Goal: Task Accomplishment & Management: Manage account settings

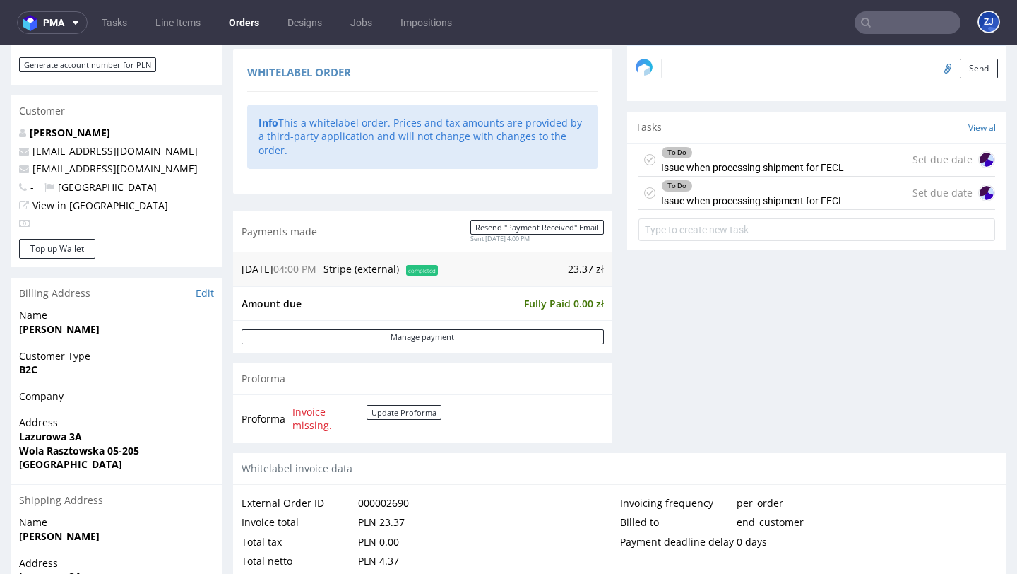
scroll to position [430, 0]
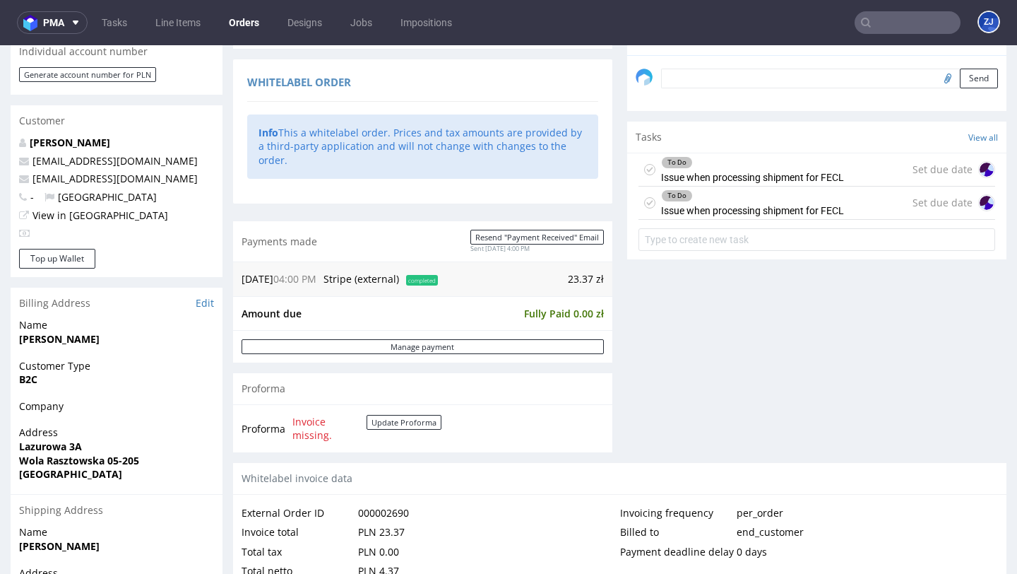
click at [780, 219] on div "To Do Issue when processing shipment for FECL" at bounding box center [752, 202] width 183 height 32
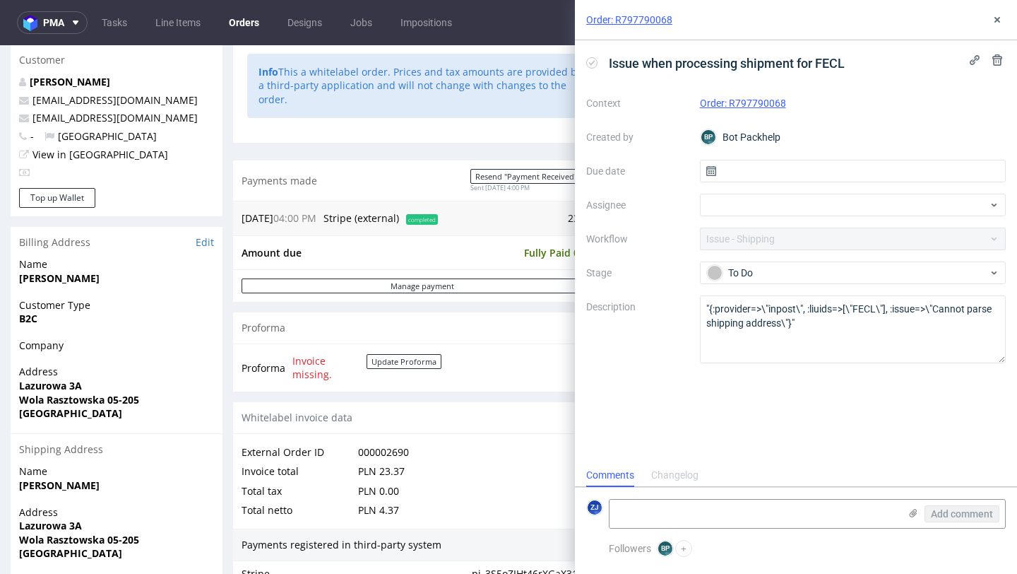
scroll to position [518, 0]
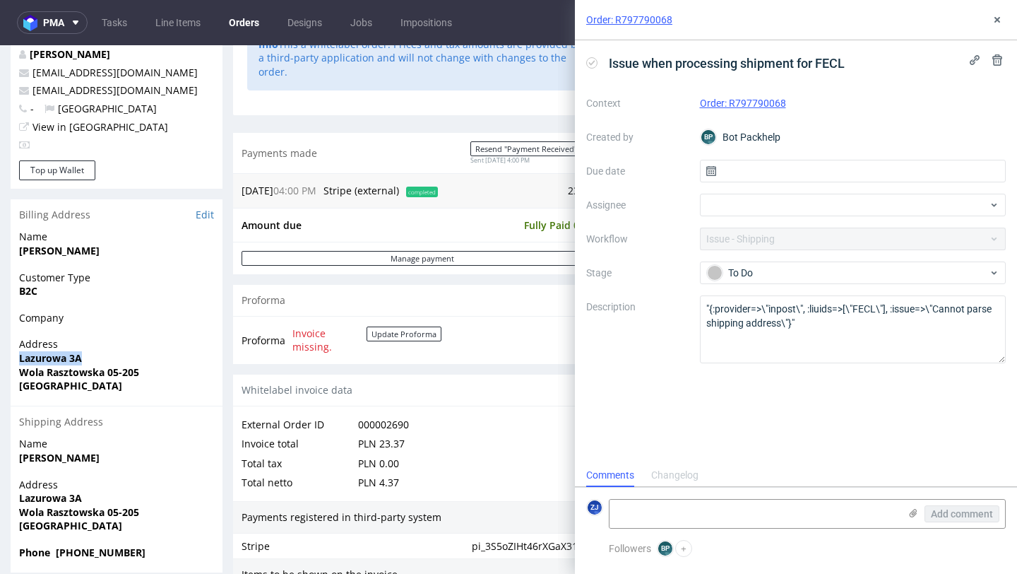
drag, startPoint x: 84, startPoint y: 357, endPoint x: 5, endPoint y: 357, distance: 79.1
click at [5, 357] on div "Order R797790068 (000002690) 10.09.2025 04:00 PM Mark this order as problematic…" at bounding box center [508, 220] width 1017 height 1317
copy strong "Lazurowa 3A"
copy strong "Wola Rasztowska"
drag, startPoint x: 22, startPoint y: 372, endPoint x: 103, endPoint y: 369, distance: 81.3
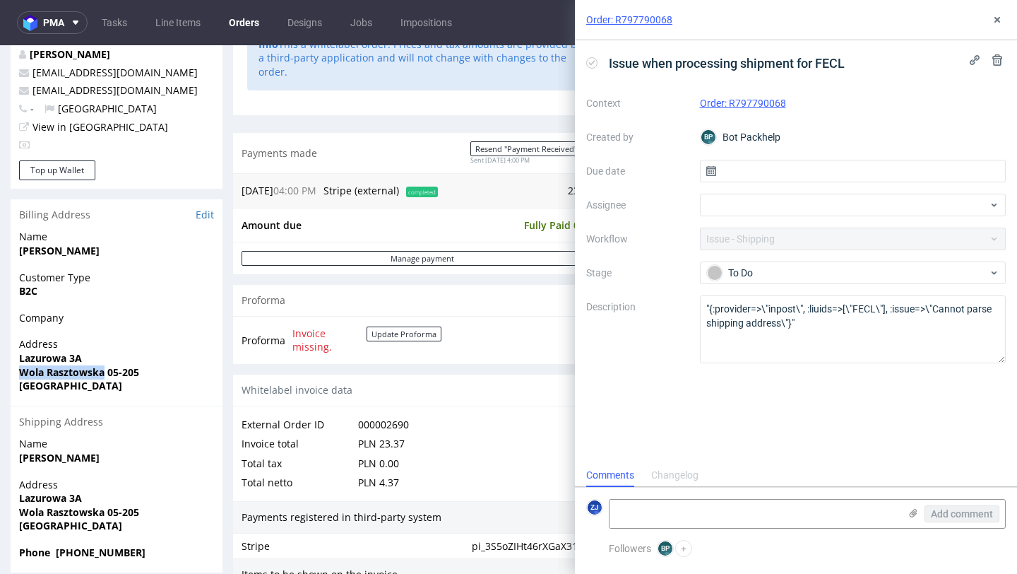
click at [103, 370] on strong "Wola Rasztowska 05-205" at bounding box center [79, 371] width 120 height 13
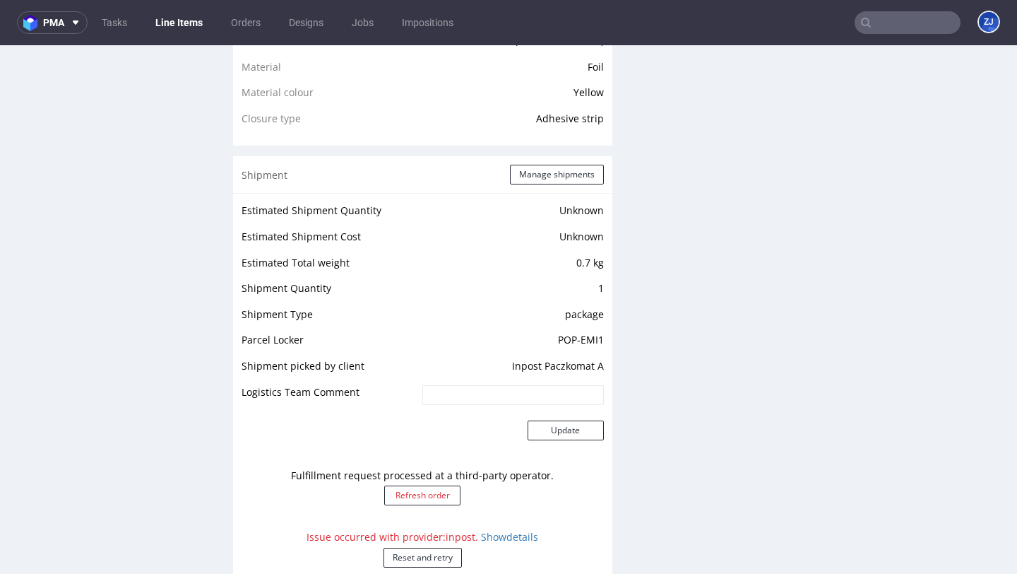
scroll to position [1153, 0]
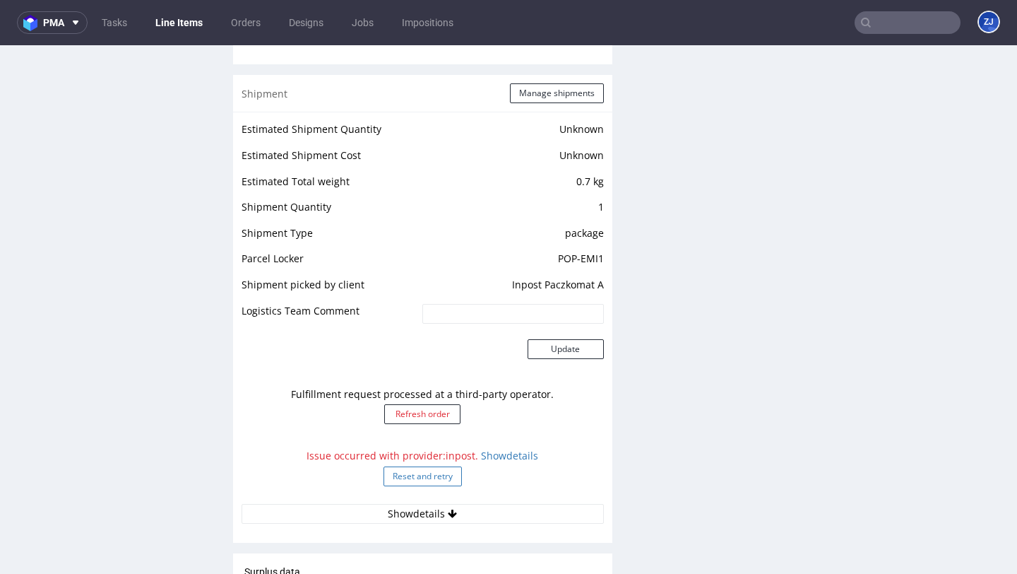
click at [423, 466] on button "Reset and retry" at bounding box center [423, 476] width 78 height 20
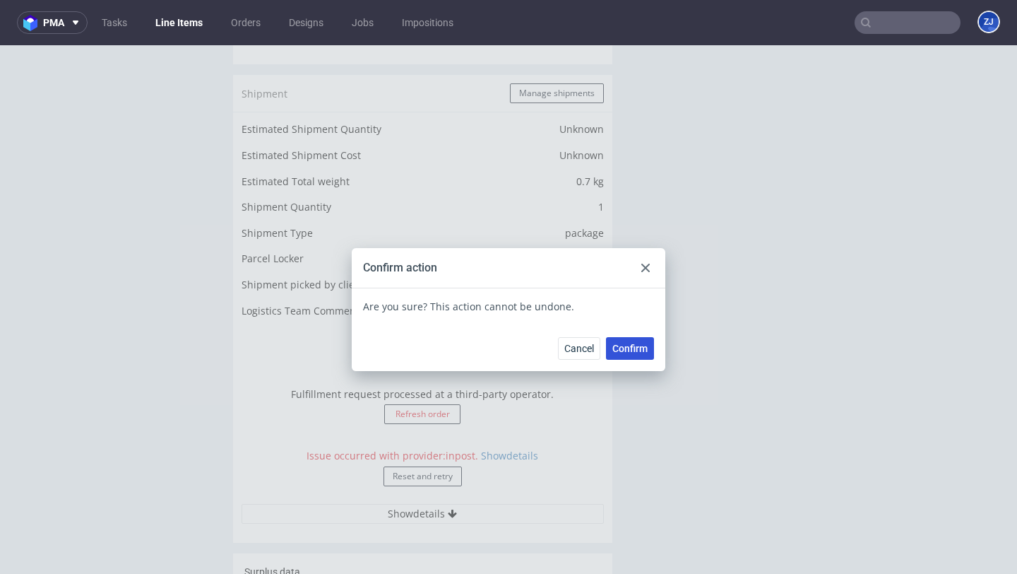
click at [628, 352] on span "Confirm" at bounding box center [629, 348] width 35 height 10
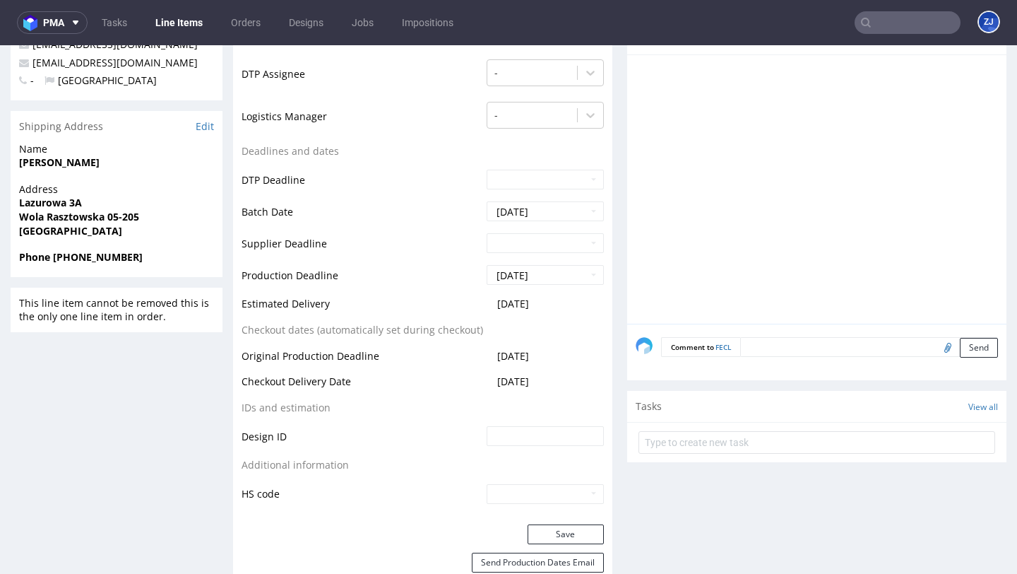
scroll to position [0, 0]
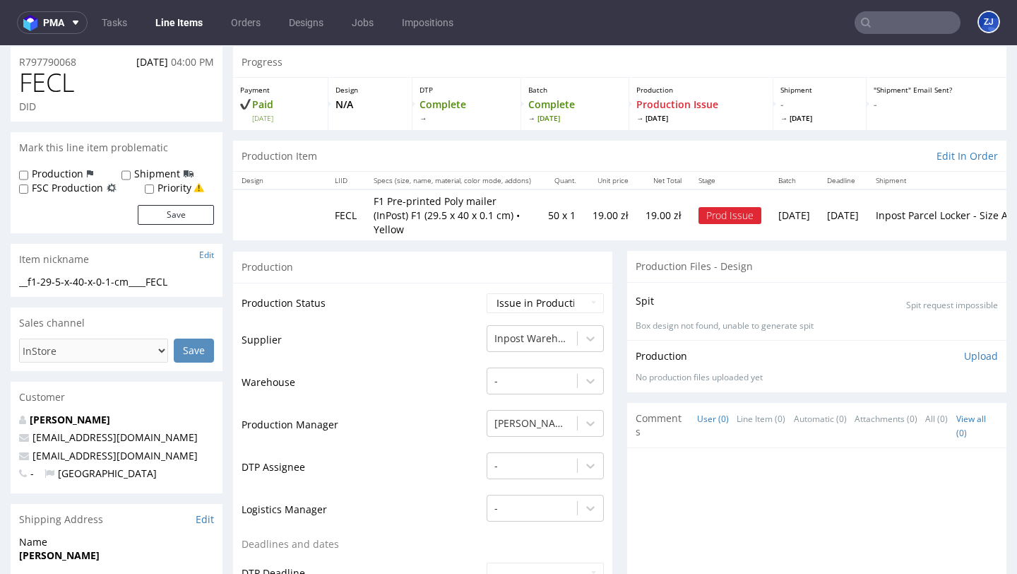
scroll to position [69, 0]
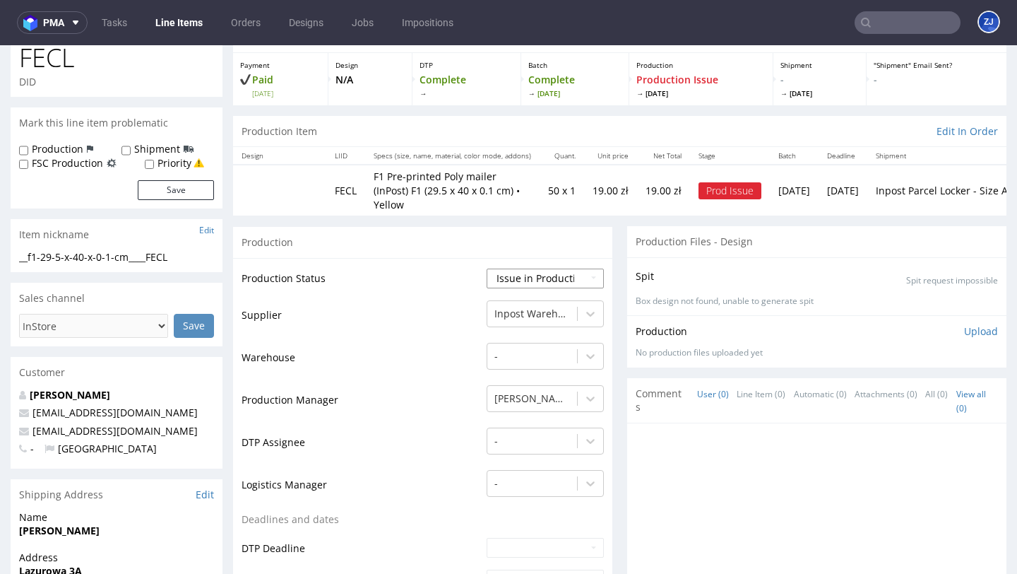
click at [539, 268] on select "Waiting for Artwork Waiting for Diecut Waiting for Mockup Waiting for DTP Waiti…" at bounding box center [545, 278] width 117 height 20
select select "sent_to_warehouse_fulfillment"
click at [487, 268] on select "Waiting for Artwork Waiting for Diecut Waiting for Mockup Waiting for DTP Waiti…" at bounding box center [545, 278] width 117 height 20
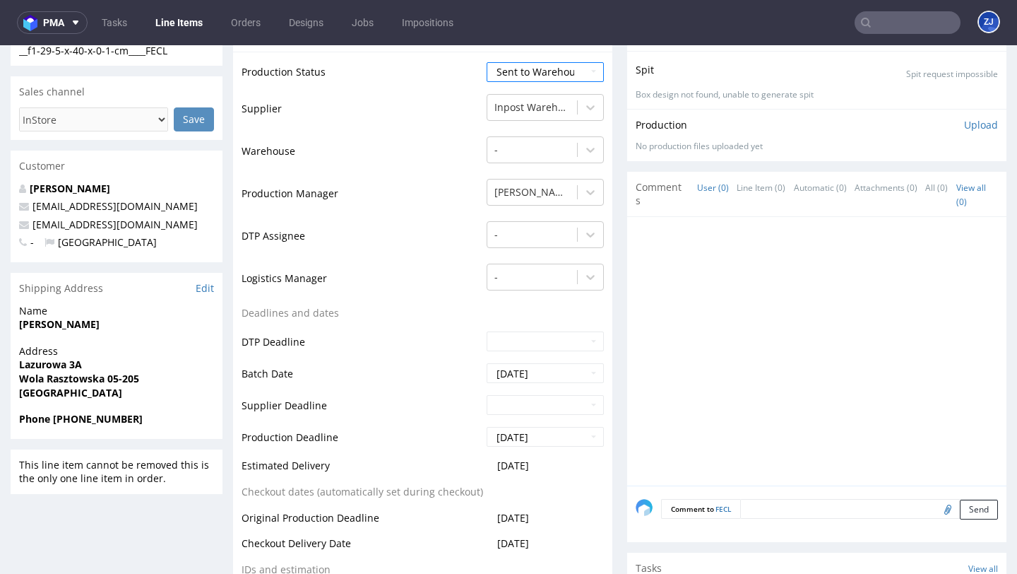
scroll to position [465, 0]
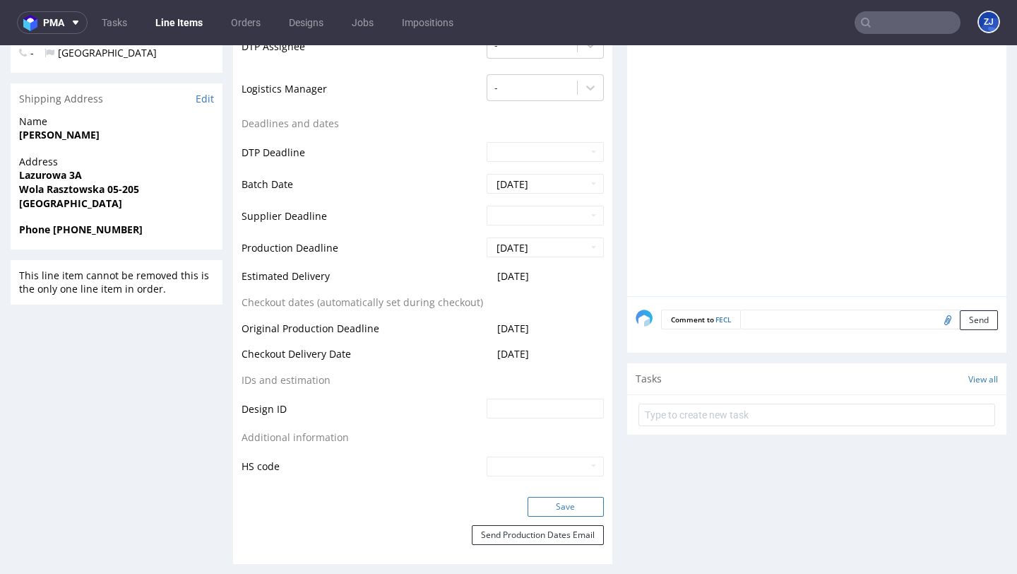
click at [570, 497] on button "Save" at bounding box center [566, 507] width 76 height 20
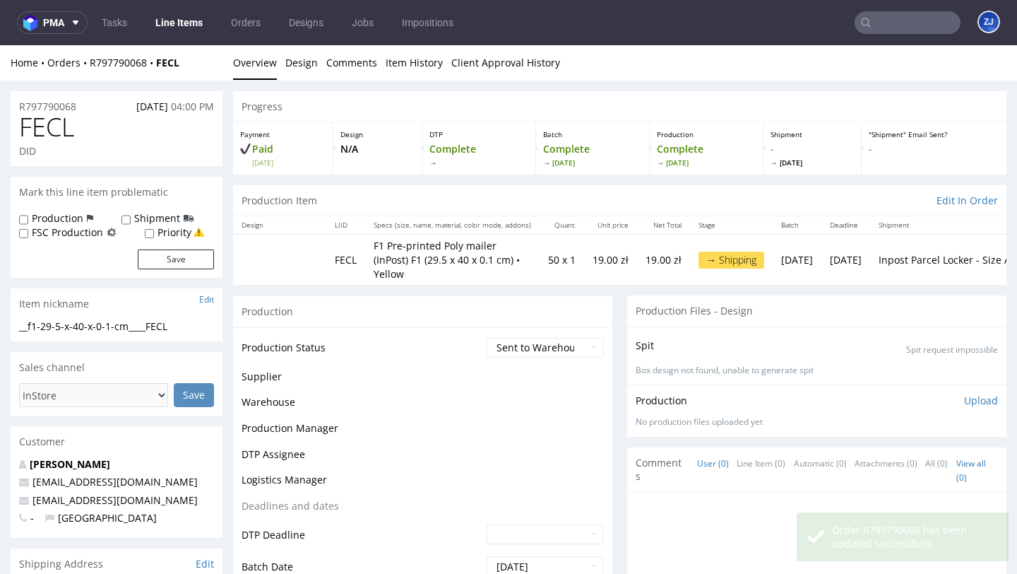
scroll to position [0, 0]
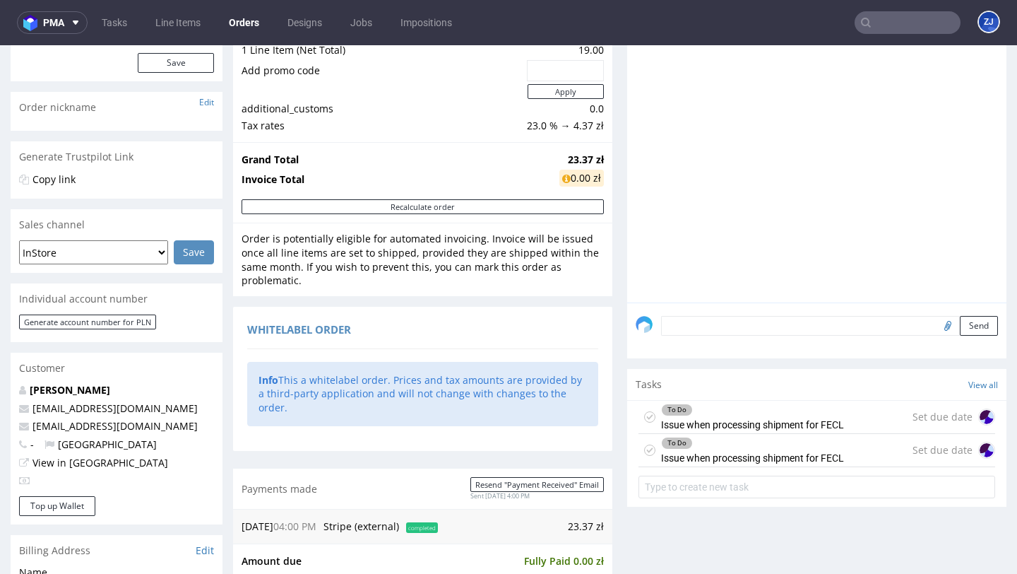
scroll to position [213, 0]
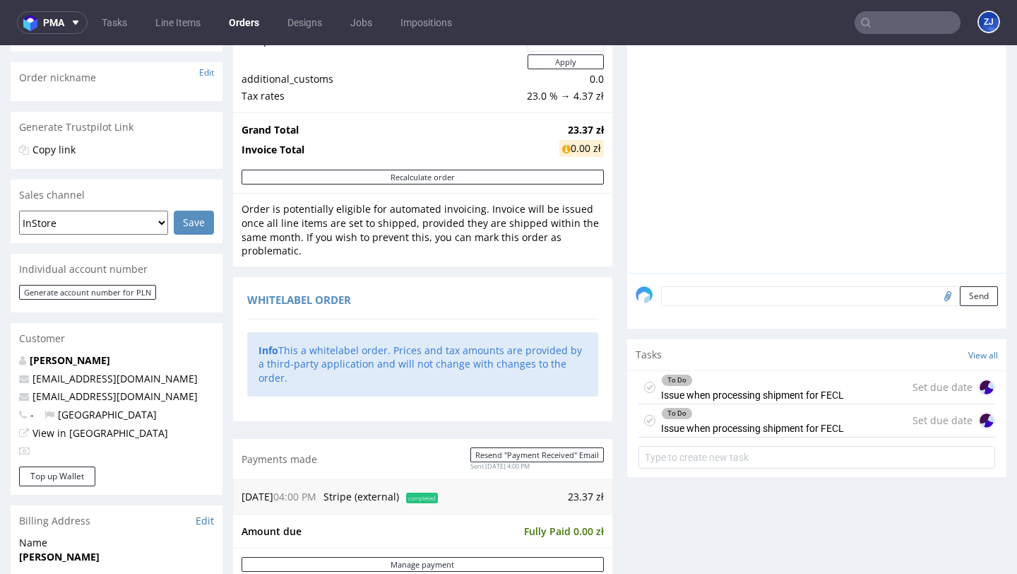
click at [647, 389] on use at bounding box center [650, 386] width 6 height 5
click at [647, 422] on use at bounding box center [650, 419] width 6 height 5
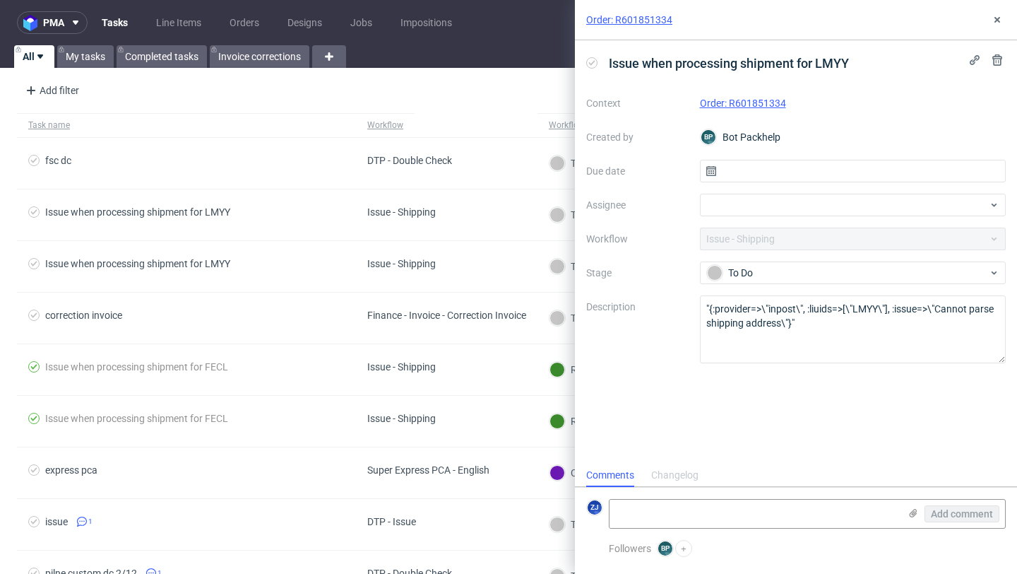
scroll to position [11, 0]
click at [740, 105] on link "Order: R601851334" at bounding box center [743, 102] width 86 height 11
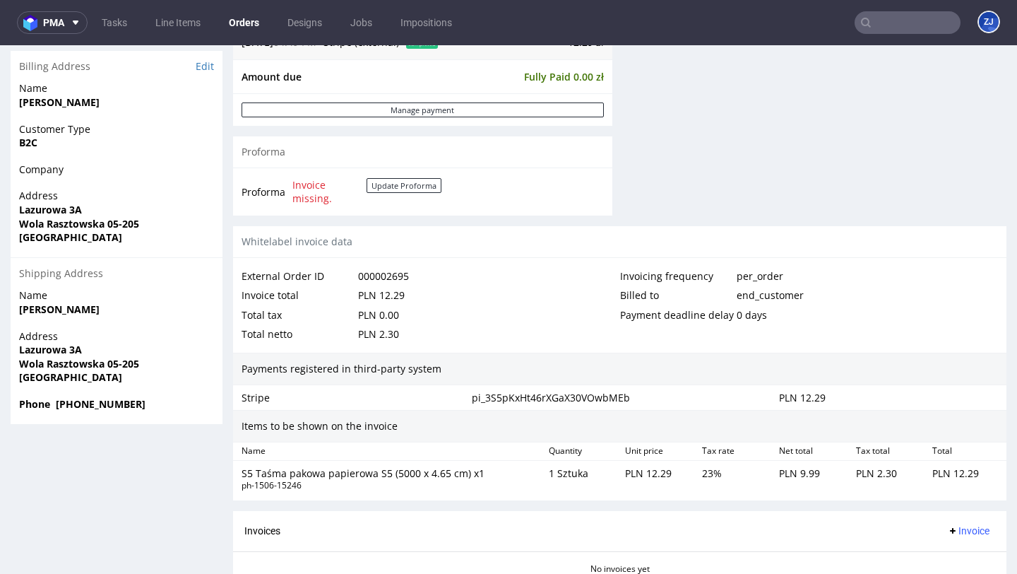
scroll to position [790, 0]
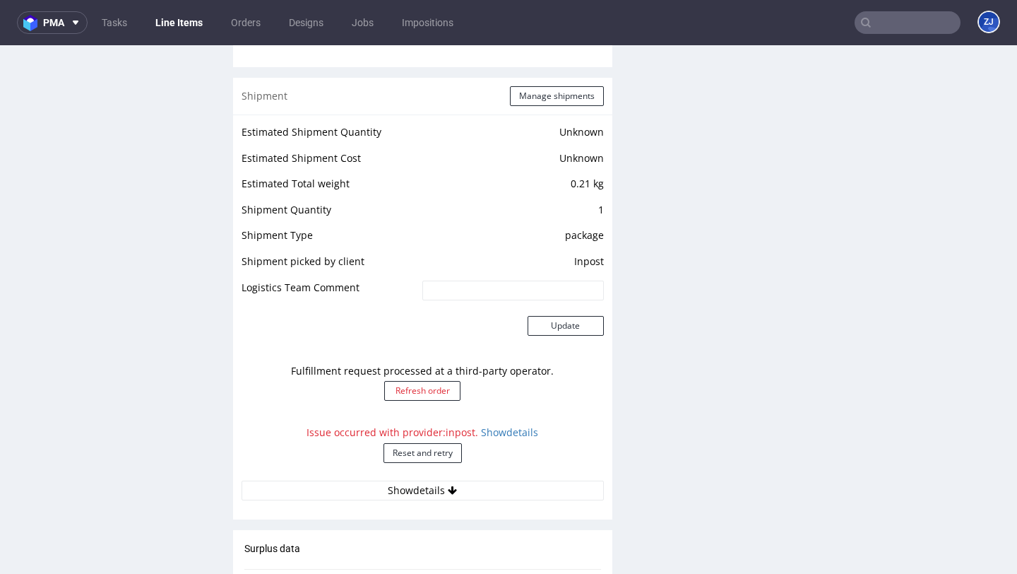
scroll to position [1223, 0]
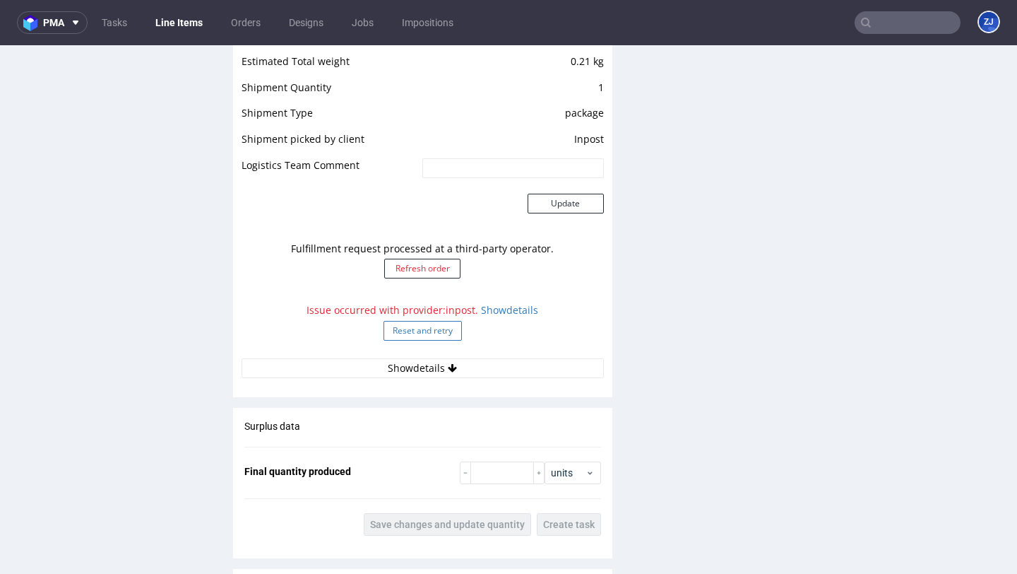
click at [421, 340] on button "Reset and retry" at bounding box center [423, 331] width 78 height 20
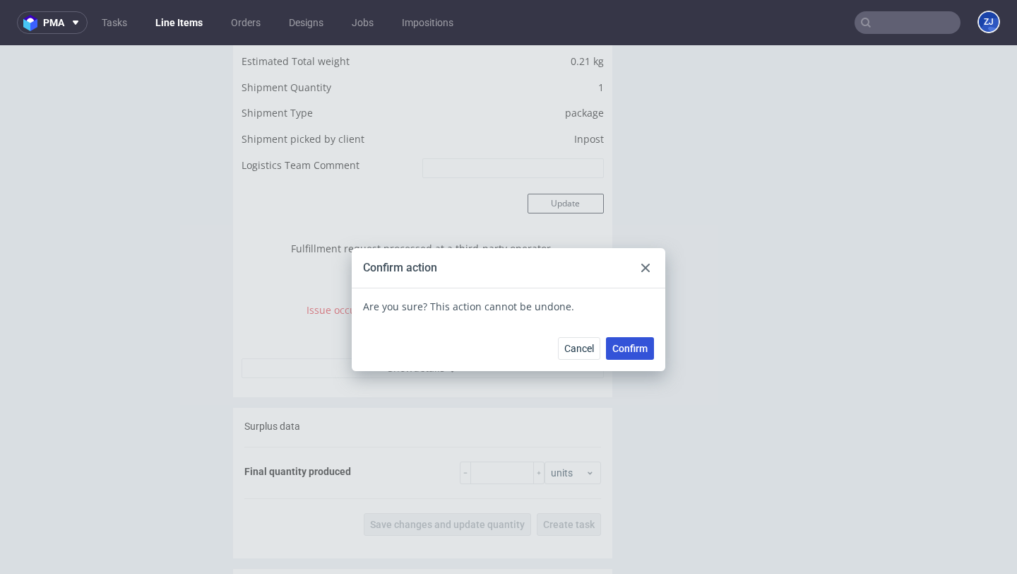
click at [624, 345] on span "Confirm" at bounding box center [629, 348] width 35 height 10
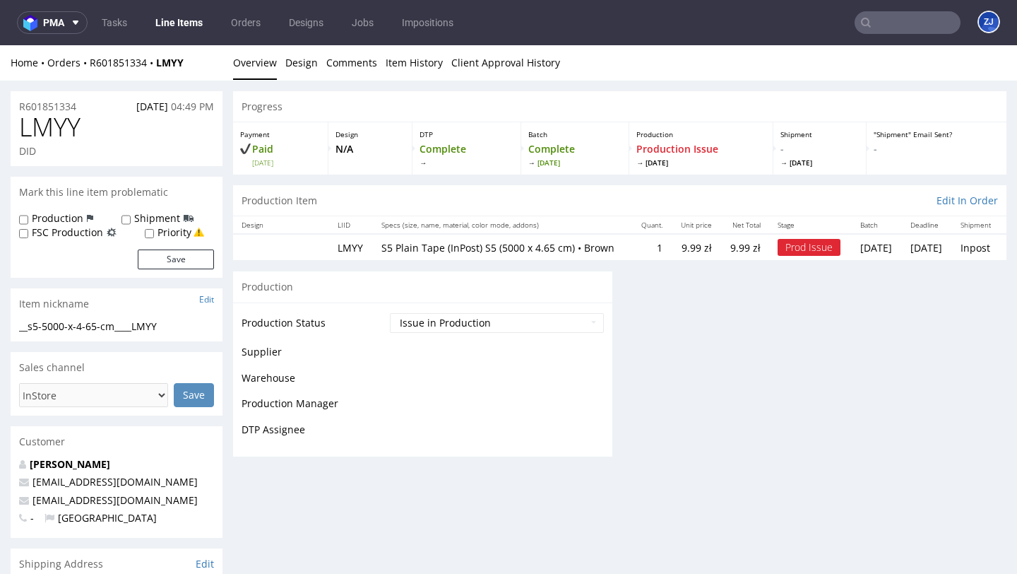
scroll to position [996, 0]
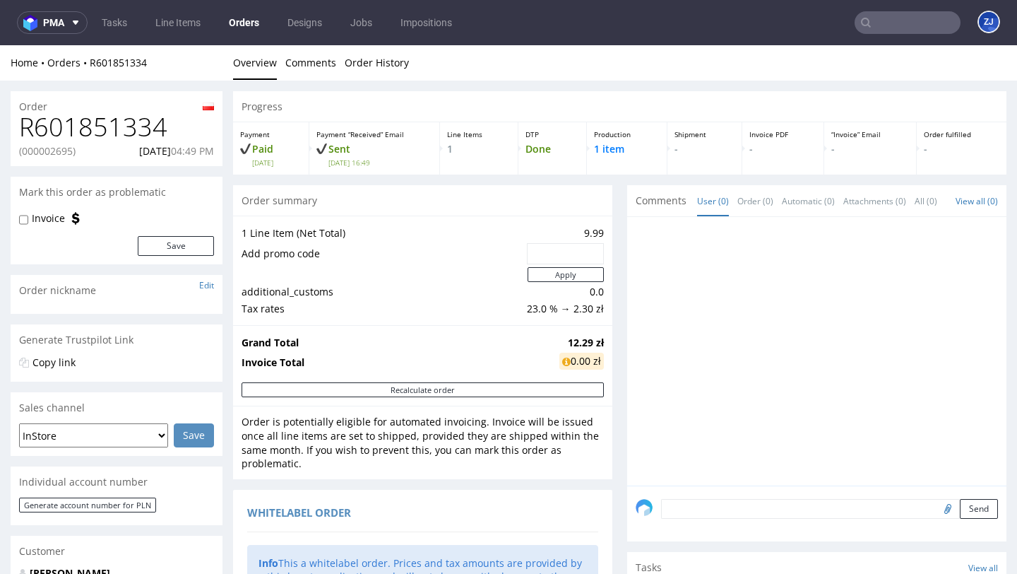
scroll to position [533, 0]
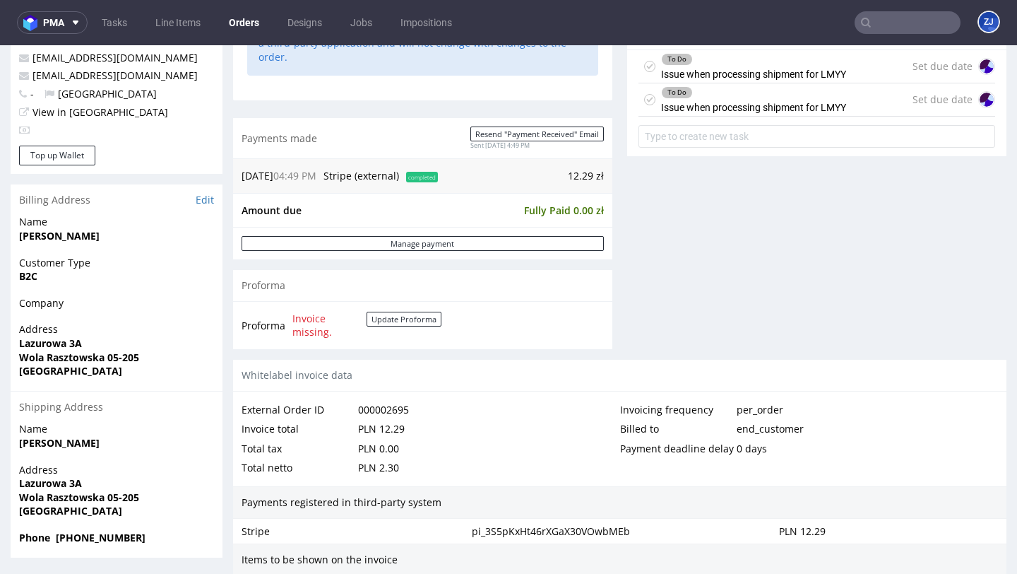
click at [650, 82] on div "To Do Issue when processing shipment for LMYY" at bounding box center [743, 66] width 208 height 32
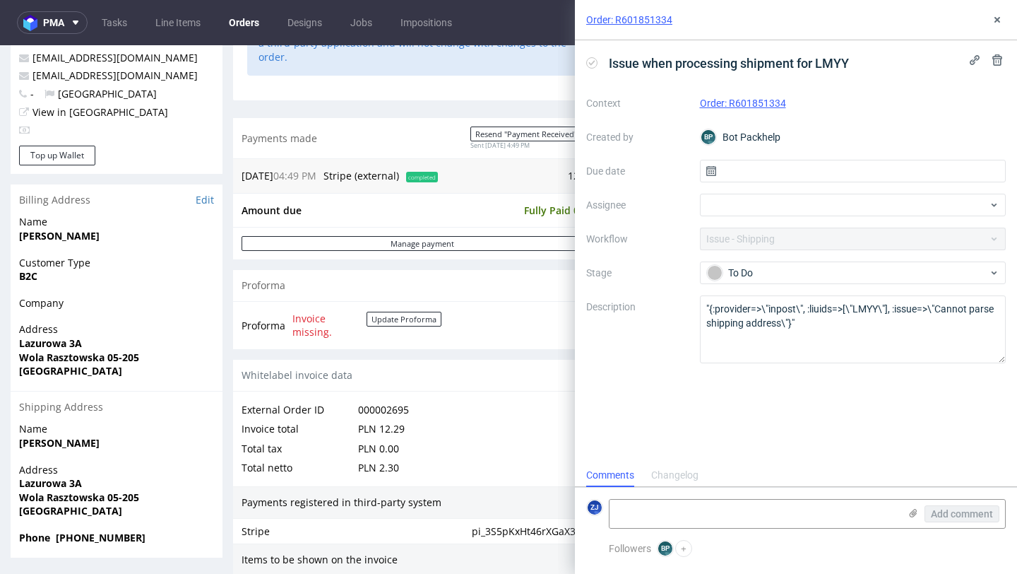
scroll to position [11, 0]
click at [992, 25] on button at bounding box center [997, 19] width 17 height 17
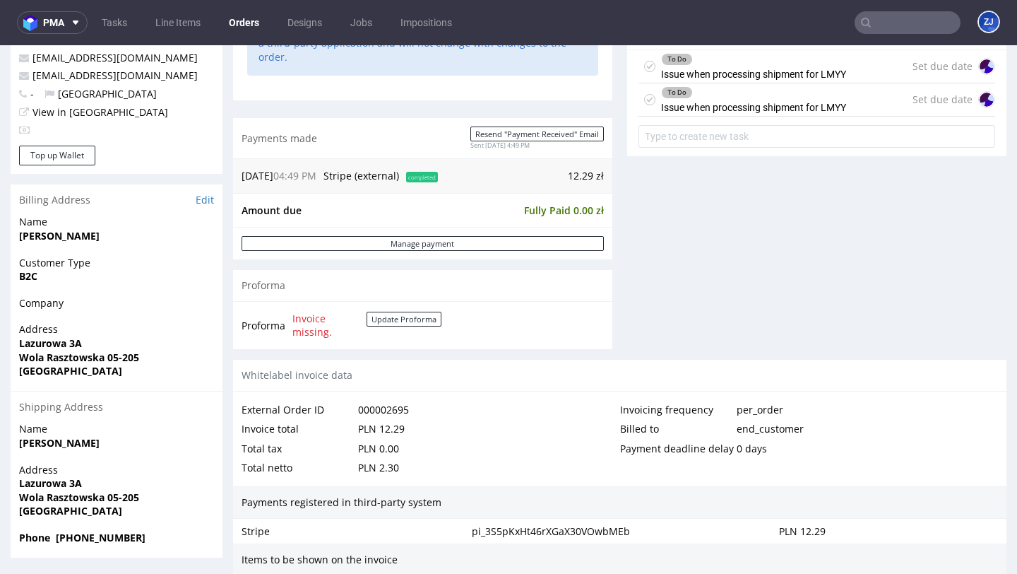
click at [647, 72] on icon at bounding box center [649, 66] width 11 height 11
click at [644, 105] on icon at bounding box center [649, 99] width 11 height 11
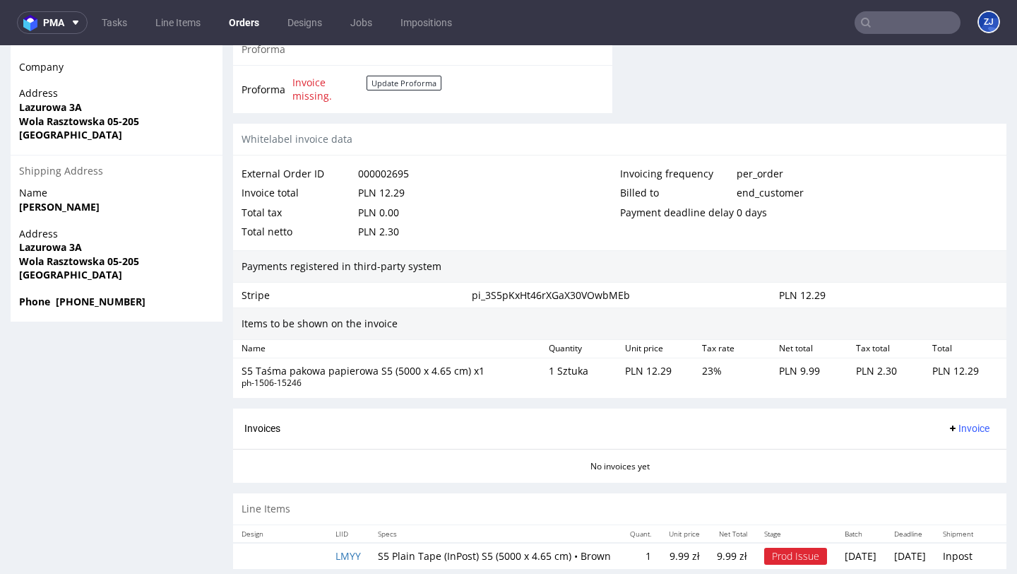
scroll to position [790, 0]
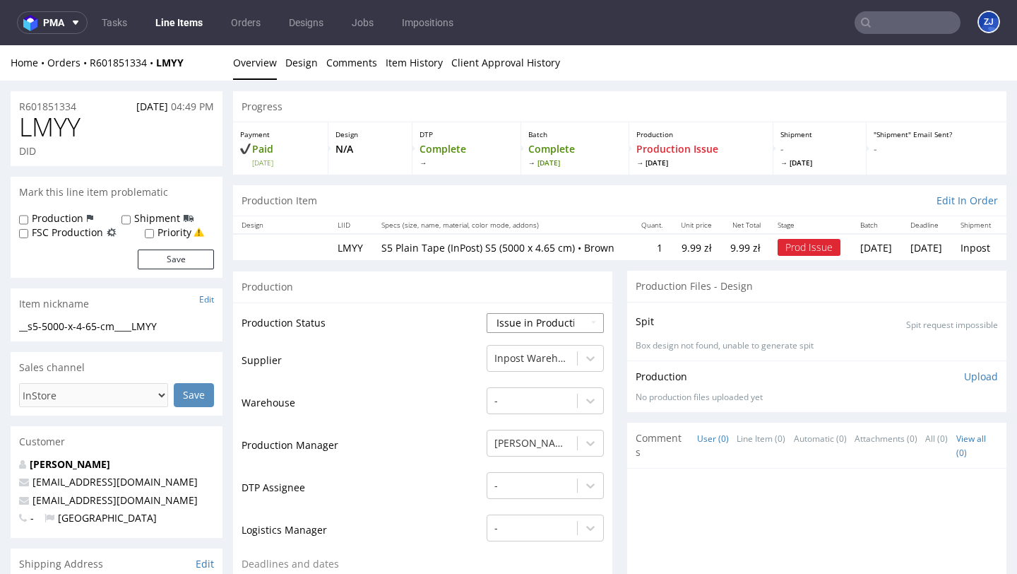
click at [534, 324] on select "Waiting for Artwork Waiting for Diecut Waiting for Mockup Waiting for DTP Waiti…" at bounding box center [545, 323] width 117 height 20
select select "sent_to_warehouse_fulfillment"
click at [487, 313] on select "Waiting for Artwork Waiting for Diecut Waiting for Mockup Waiting for DTP Waiti…" at bounding box center [545, 323] width 117 height 20
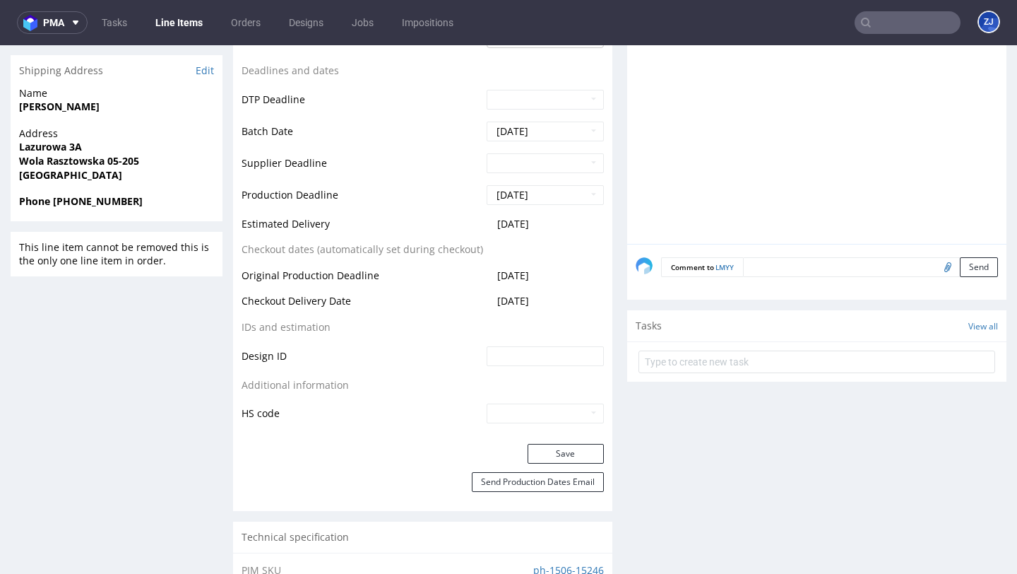
scroll to position [725, 0]
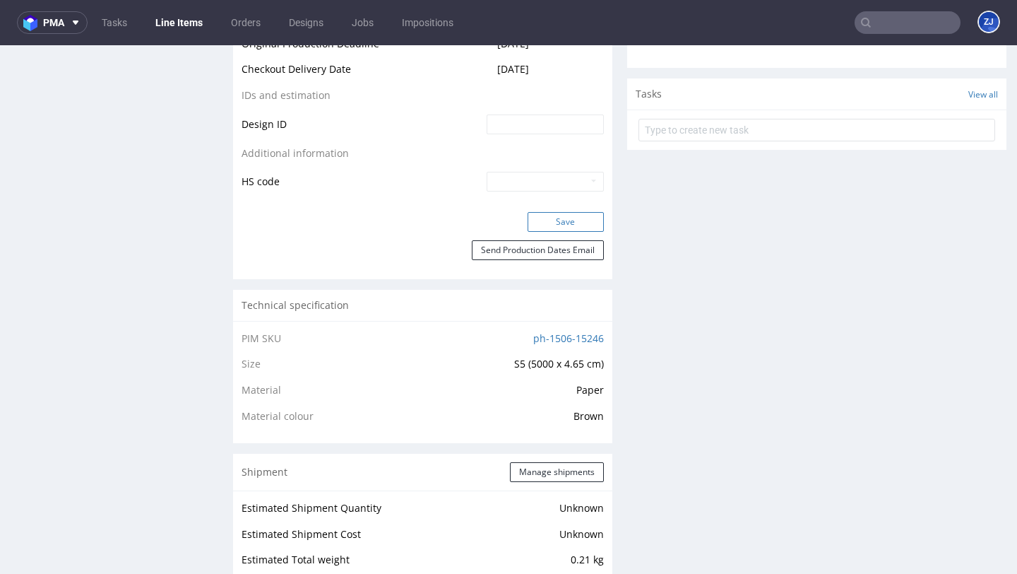
click at [549, 232] on button "Save" at bounding box center [566, 222] width 76 height 20
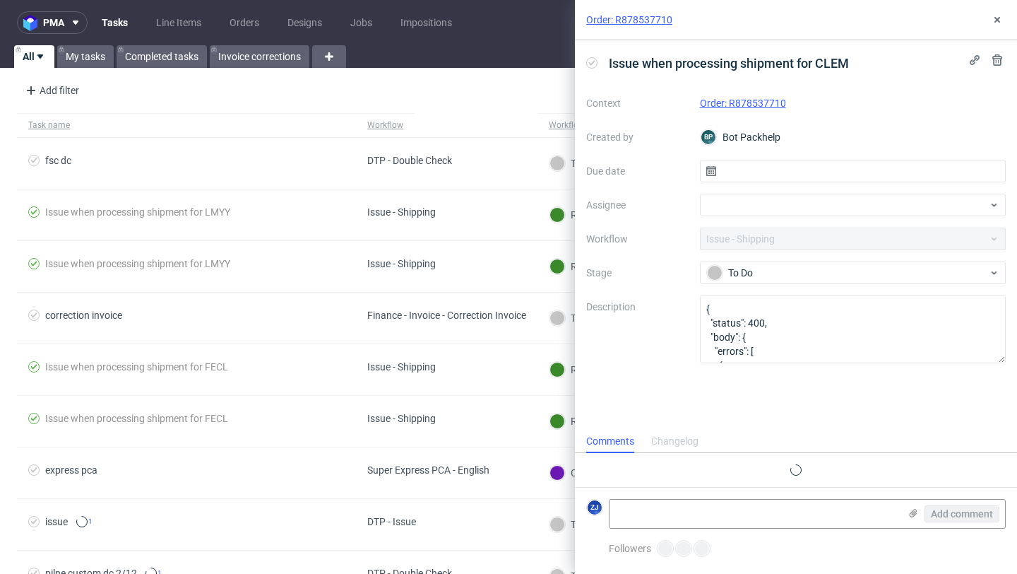
scroll to position [11, 0]
click at [1001, 15] on icon at bounding box center [997, 19] width 11 height 11
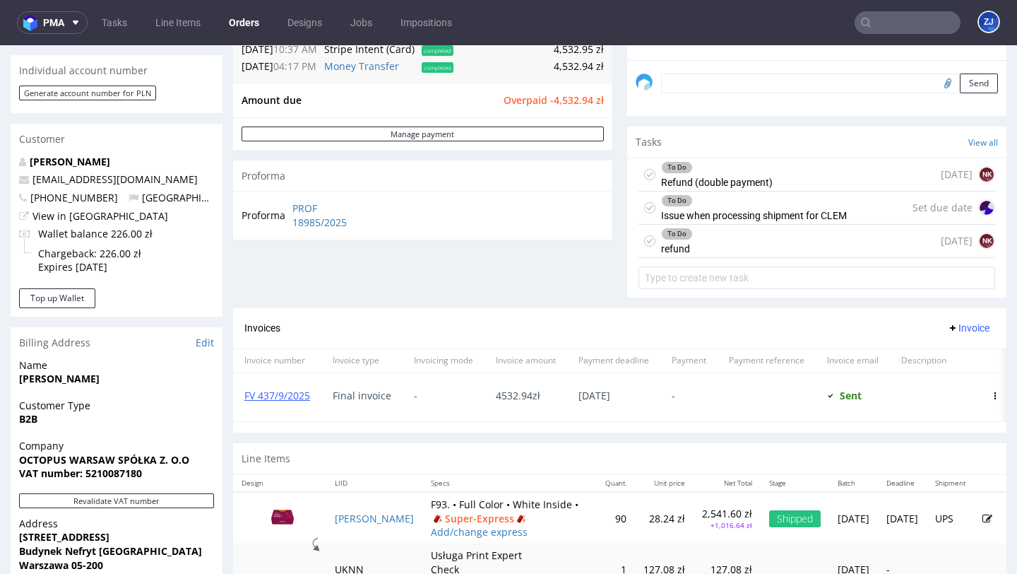
scroll to position [591, 0]
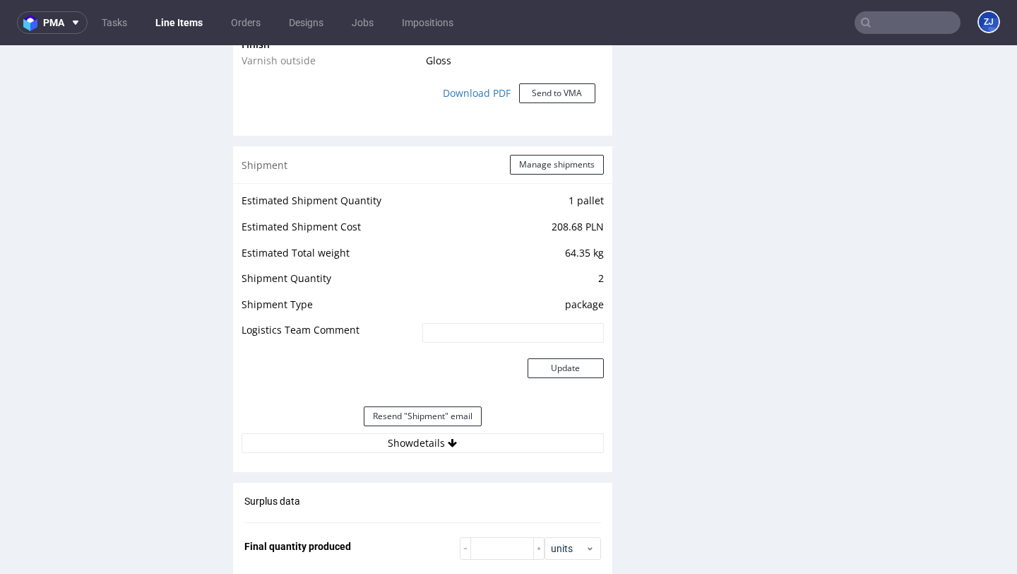
scroll to position [1473, 0]
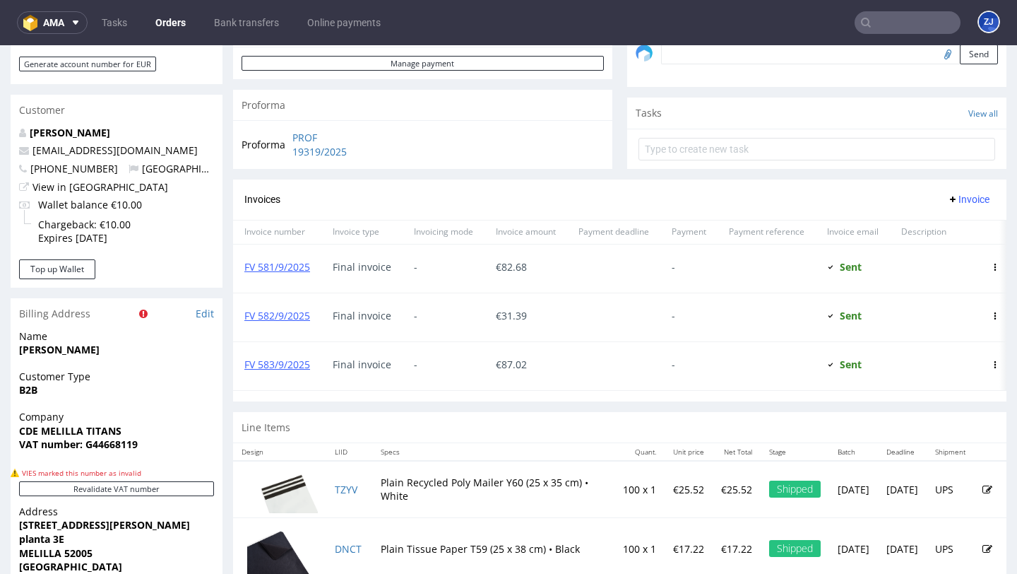
scroll to position [427, 0]
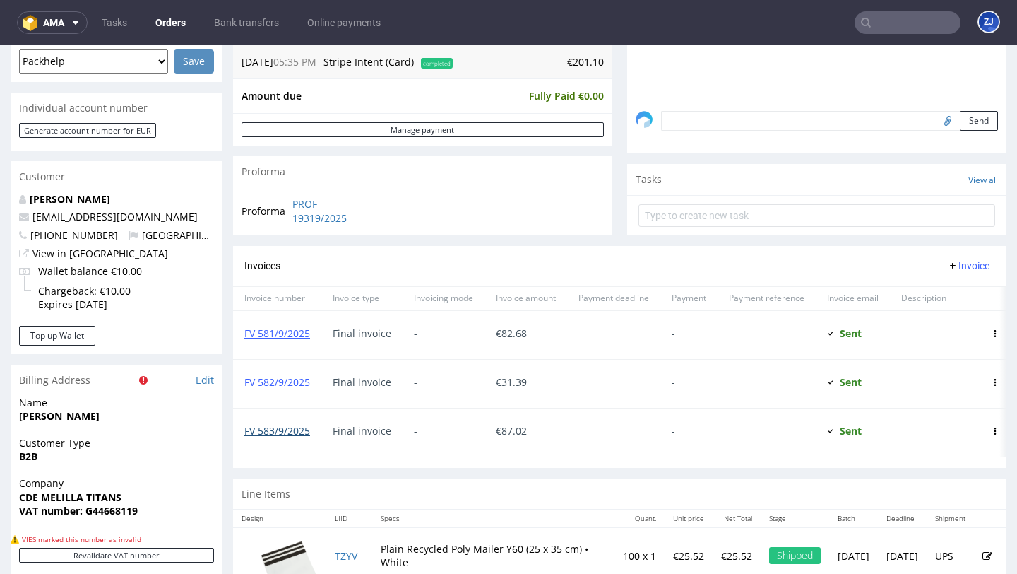
click at [303, 437] on link "FV 583/9/2025" at bounding box center [277, 430] width 66 height 13
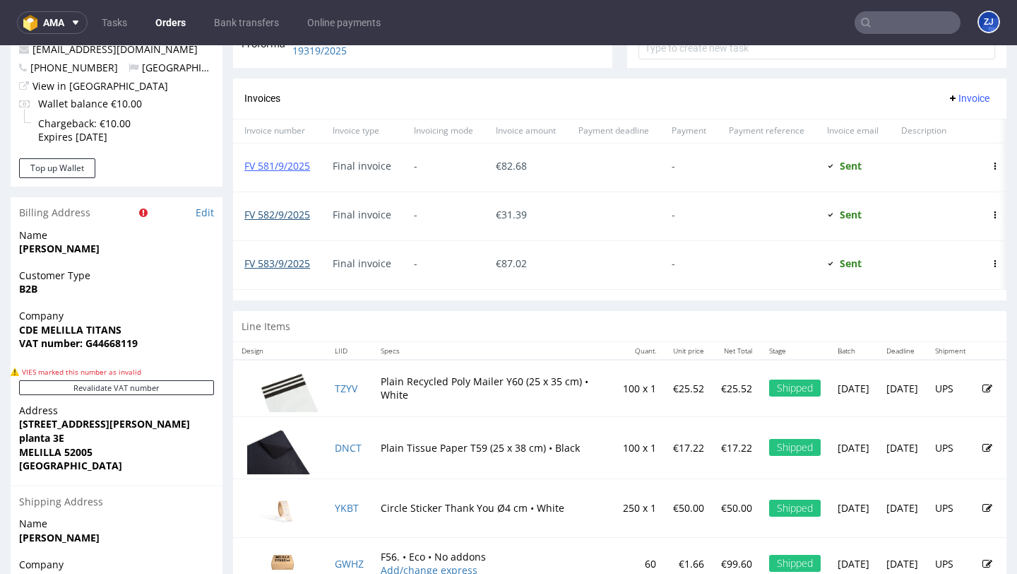
scroll to position [731, 0]
